Goal: Task Accomplishment & Management: Use online tool/utility

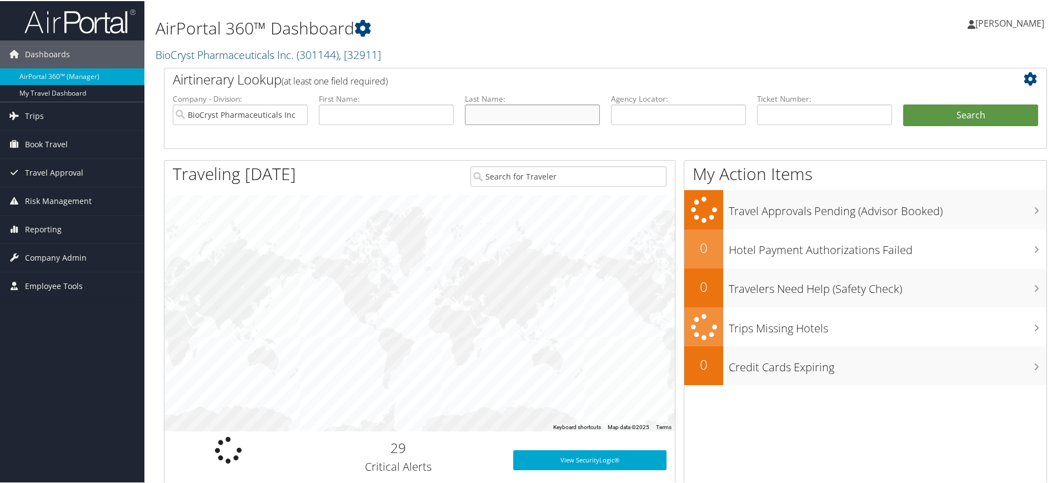
click at [524, 115] on input "text" at bounding box center [532, 113] width 135 height 21
type input "Johnston"
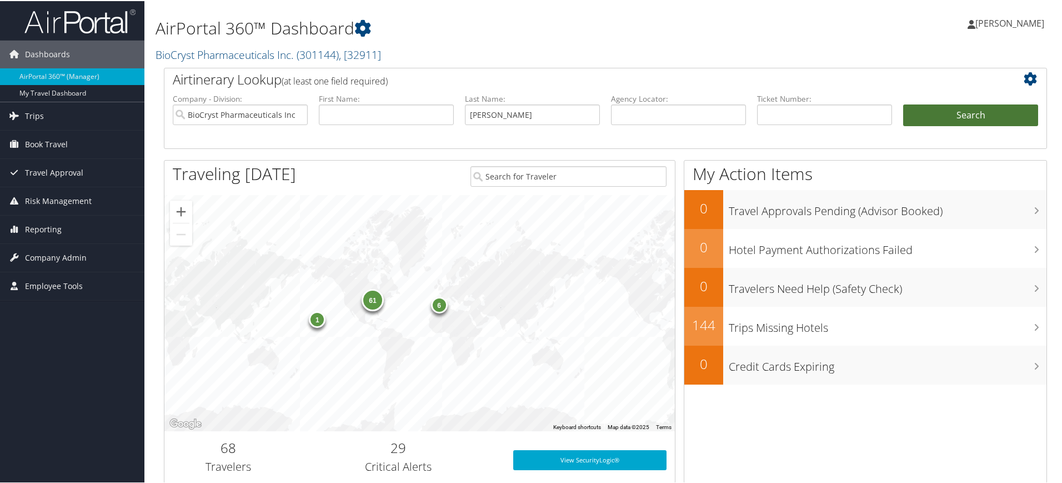
click at [973, 114] on button "Search" at bounding box center [970, 114] width 135 height 22
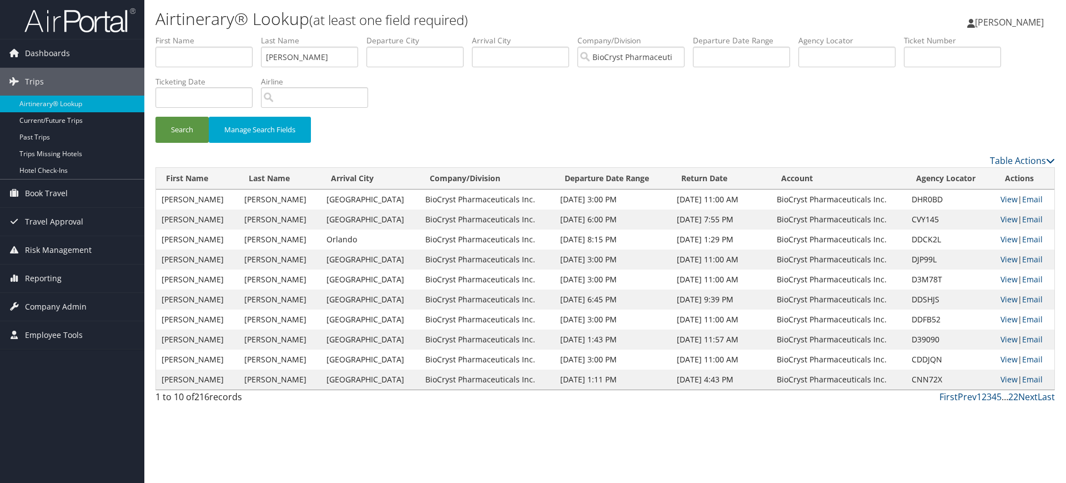
click at [592, 414] on div "Airtinerary® Lookup (at least one field required) Bettina Countryman Bettina Co…" at bounding box center [605, 241] width 922 height 483
click at [1001, 300] on link "View" at bounding box center [1009, 299] width 17 height 11
click at [1027, 21] on span "[PERSON_NAME]" at bounding box center [1009, 22] width 69 height 12
click at [935, 184] on link "Sign Out" at bounding box center [981, 181] width 124 height 19
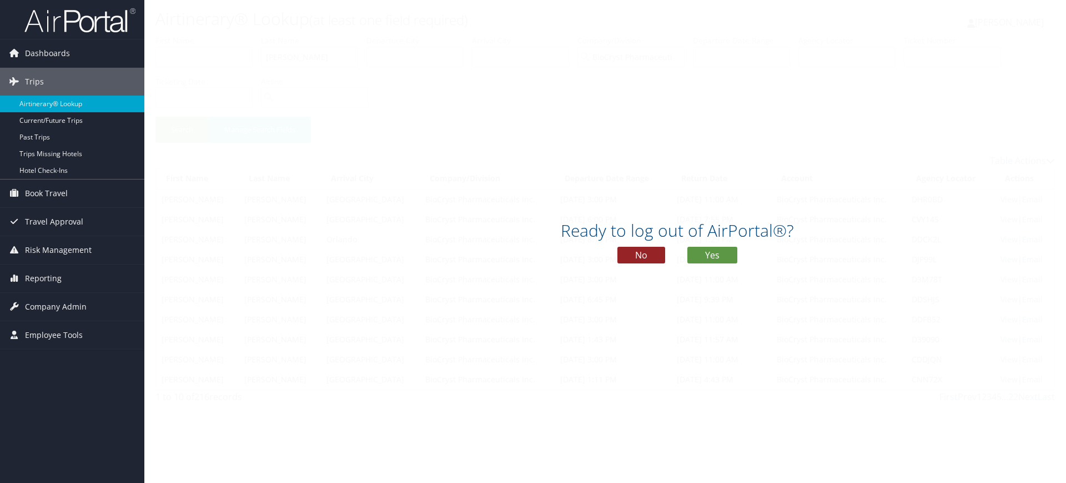
click at [647, 260] on button "No" at bounding box center [641, 255] width 48 height 17
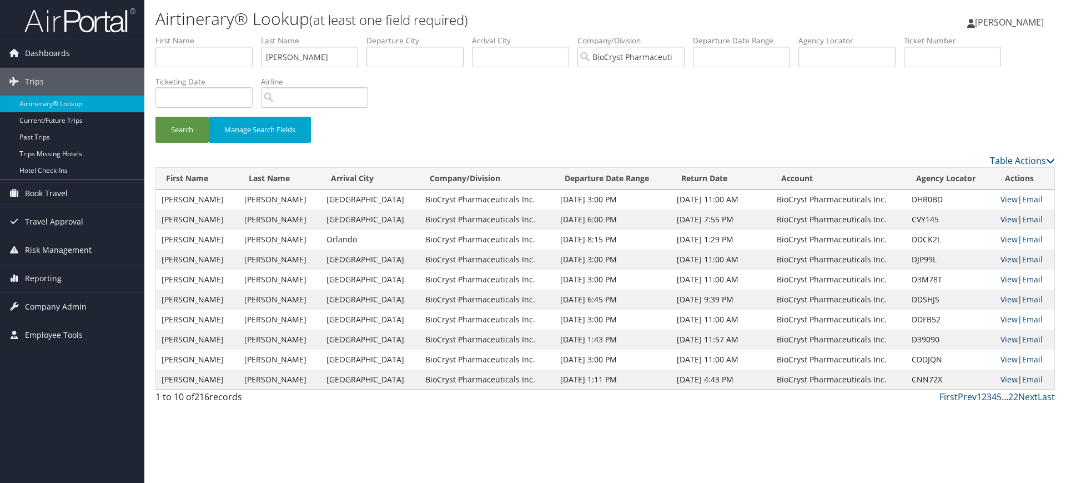
click at [1003, 18] on span "[PERSON_NAME]" at bounding box center [1009, 22] width 69 height 12
click at [945, 183] on link "Sign Out" at bounding box center [981, 181] width 124 height 19
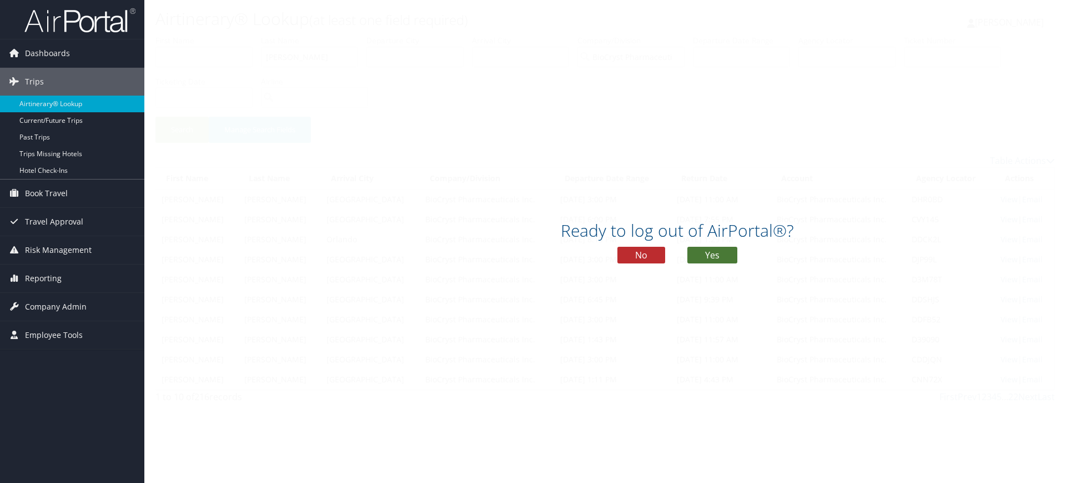
click at [698, 250] on button "Yes" at bounding box center [712, 255] width 50 height 17
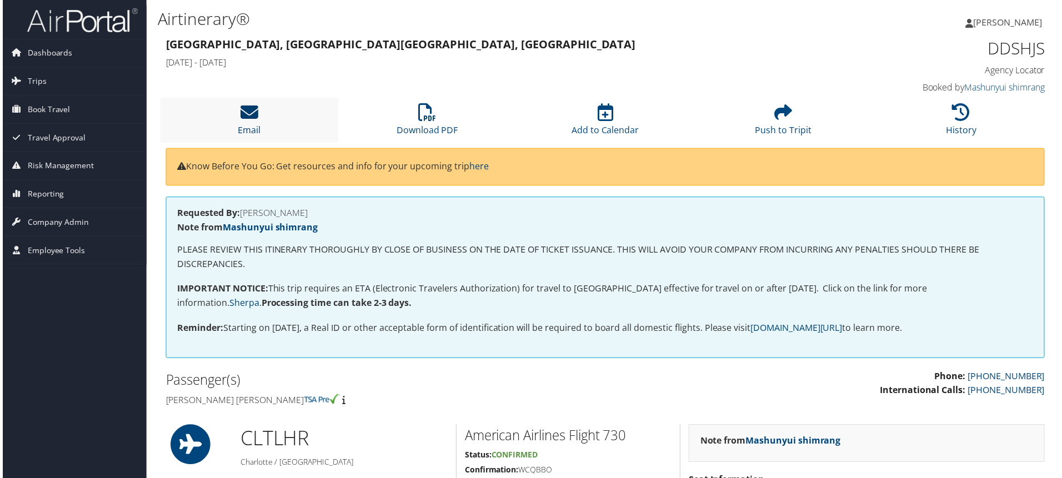
click at [250, 111] on icon at bounding box center [248, 113] width 18 height 18
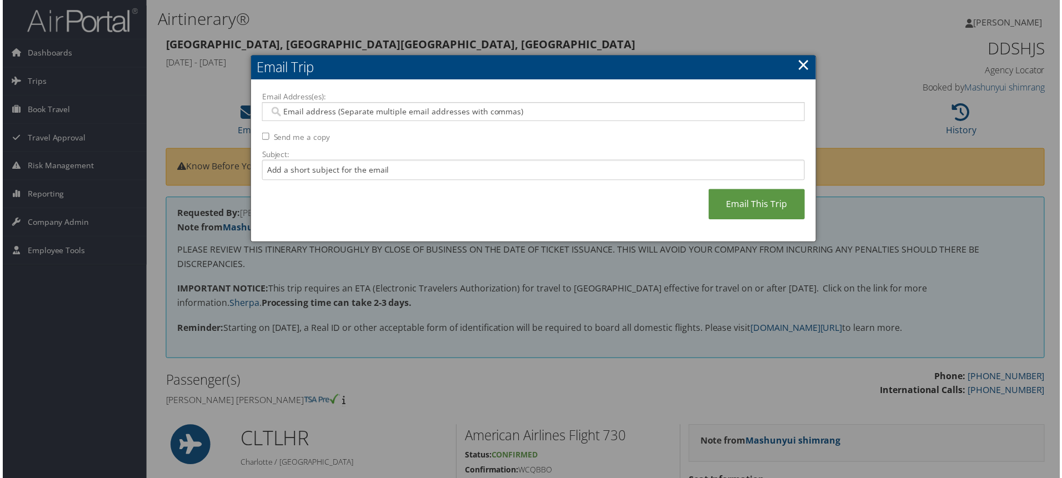
click at [353, 113] on input "Email Address(es):" at bounding box center [533, 112] width 530 height 11
type input "l"
type input "[EMAIL_ADDRESS][DOMAIN_NAME]"
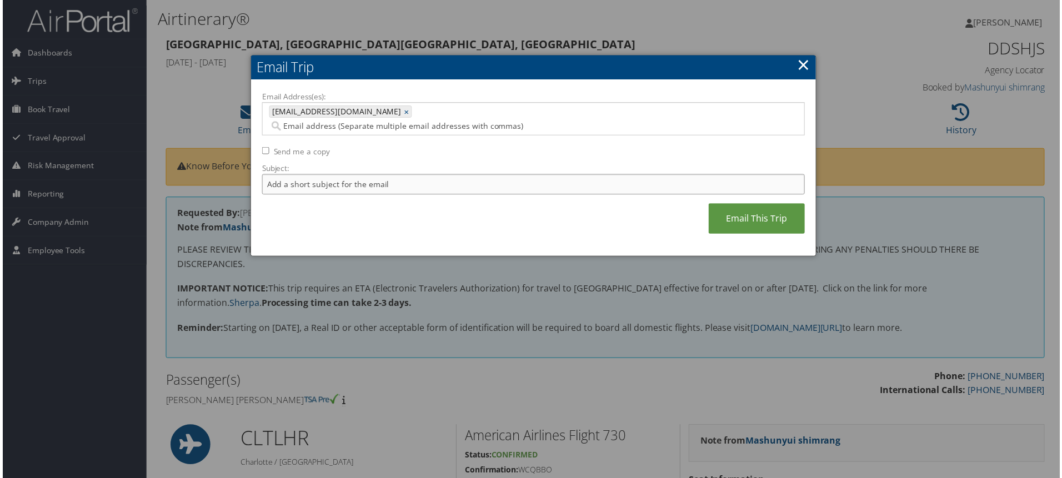
click at [324, 175] on input "Subject:" at bounding box center [532, 185] width 545 height 21
type input "[PERSON_NAME] - [GEOGRAPHIC_DATA] Trip - [DATE]-[DATE]"
click at [752, 210] on link "Email This Trip" at bounding box center [757, 219] width 97 height 31
